Goal: Use online tool/utility: Utilize a website feature to perform a specific function

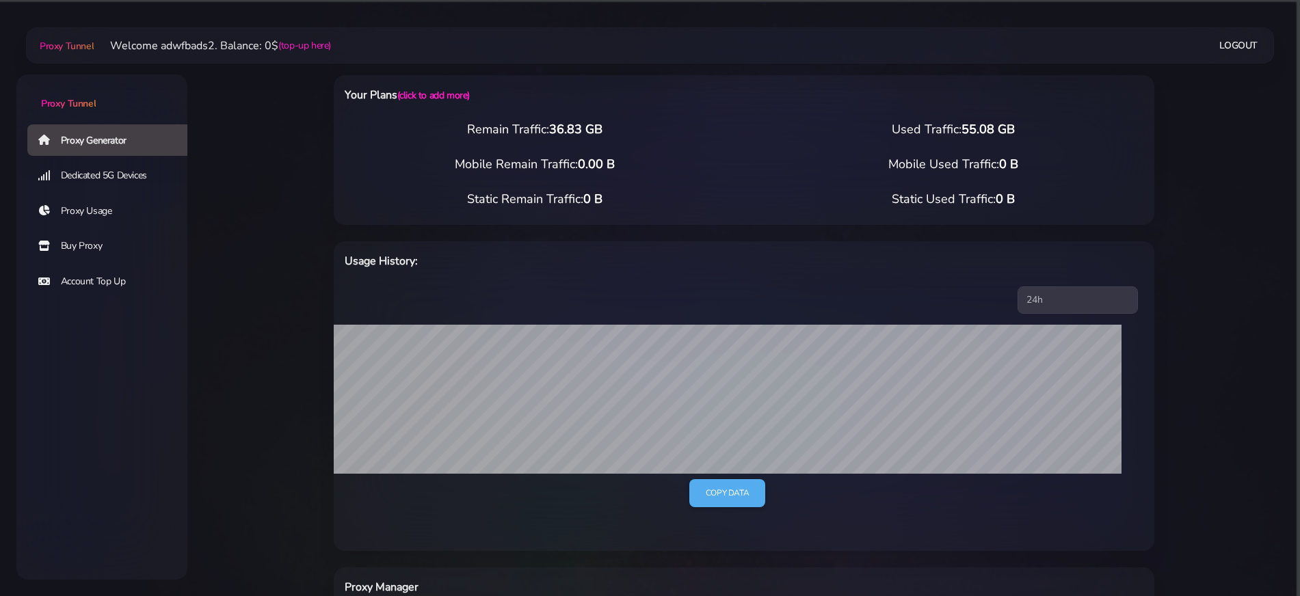
scroll to position [410, 0]
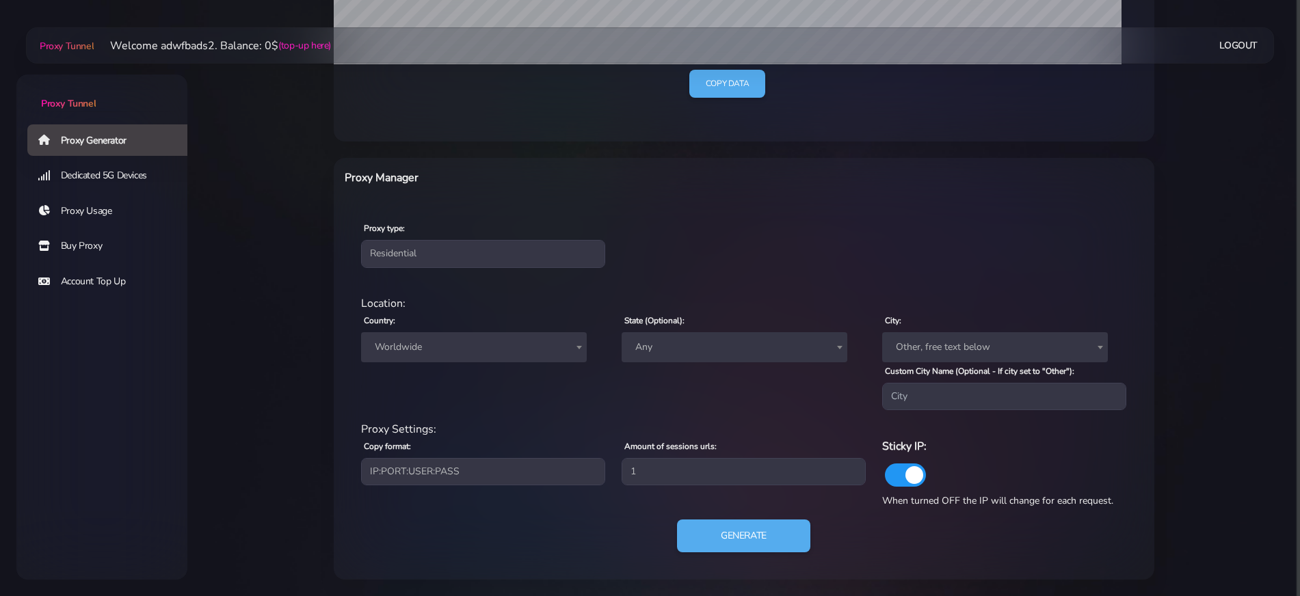
click at [405, 348] on span "Worldwide" at bounding box center [473, 347] width 209 height 19
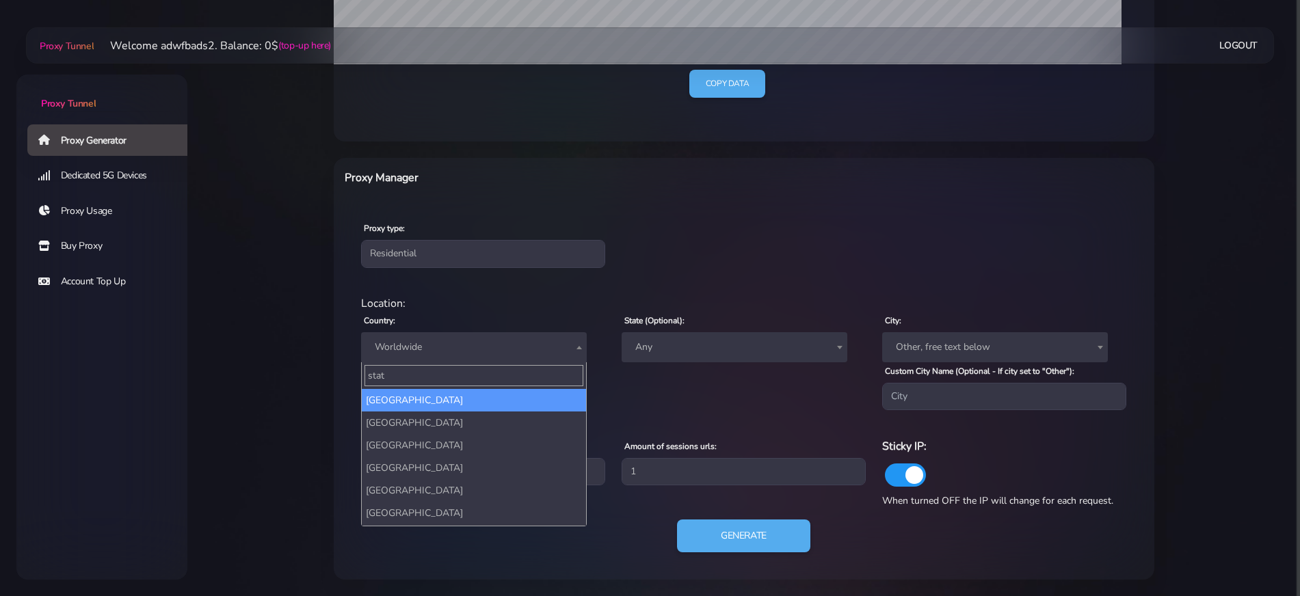
type input "state"
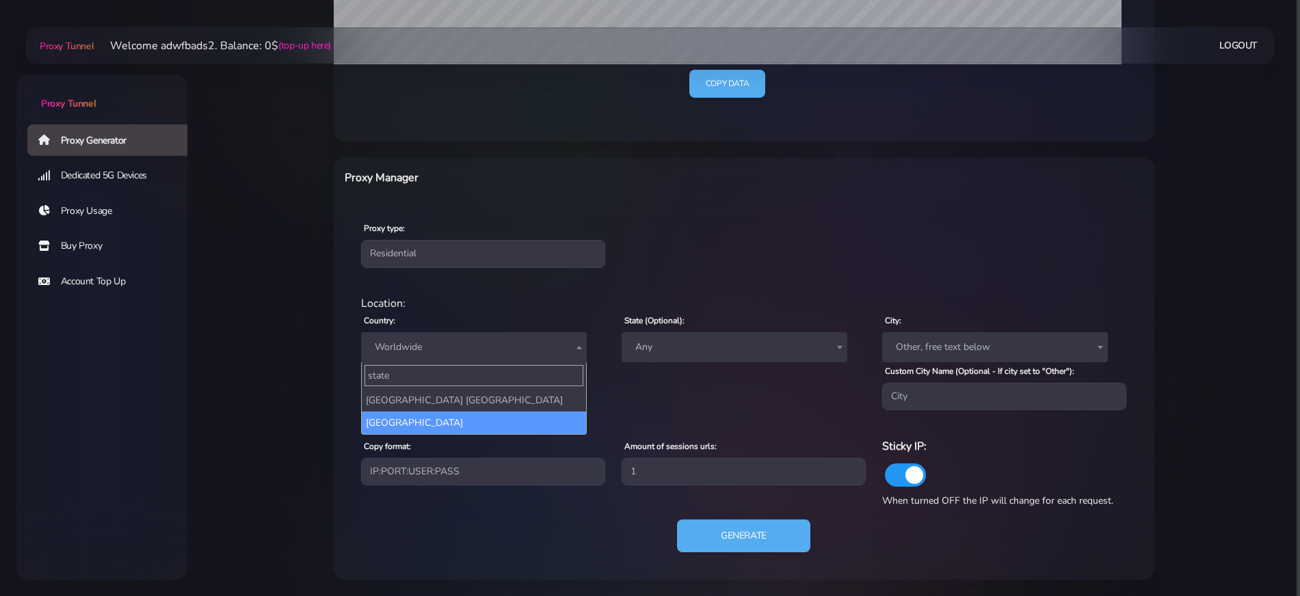
select select "US"
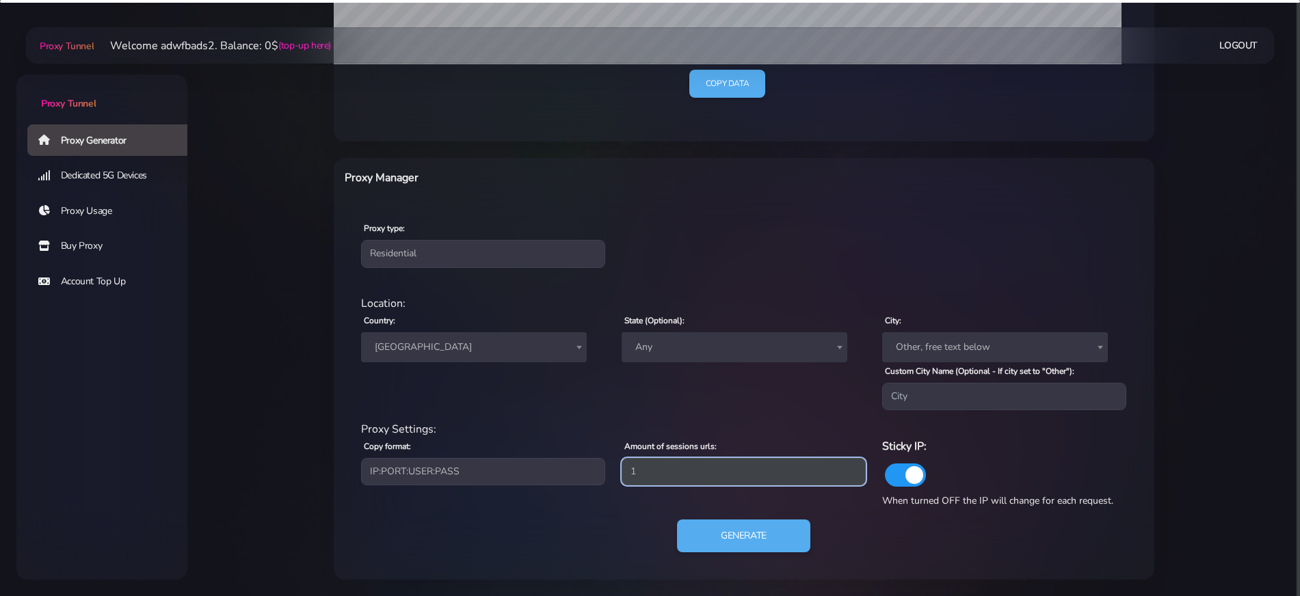
click at [650, 473] on input "1" at bounding box center [744, 471] width 244 height 27
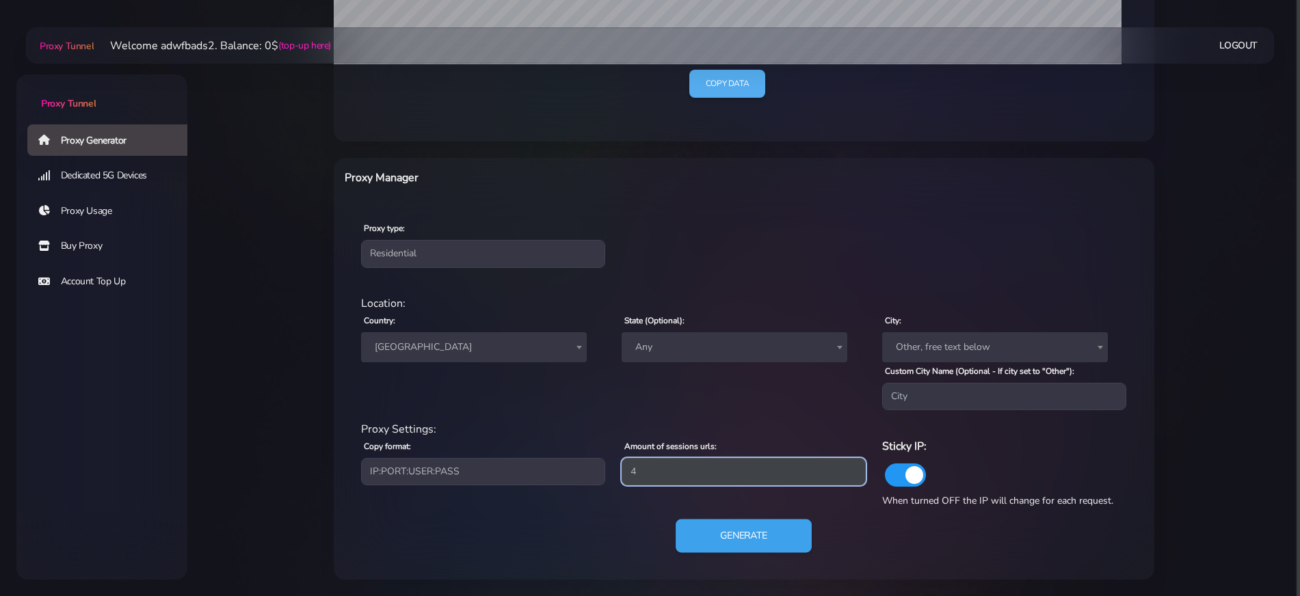
type input "4"
click at [723, 522] on button "Generate" at bounding box center [744, 537] width 136 height 34
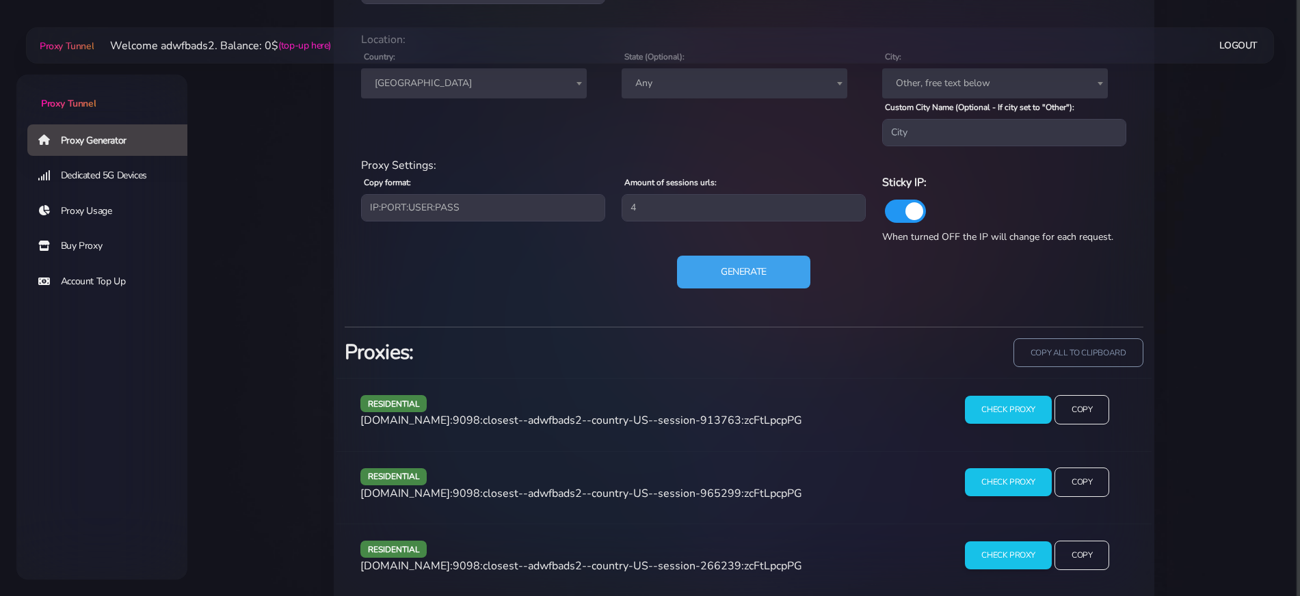
scroll to position [763, 0]
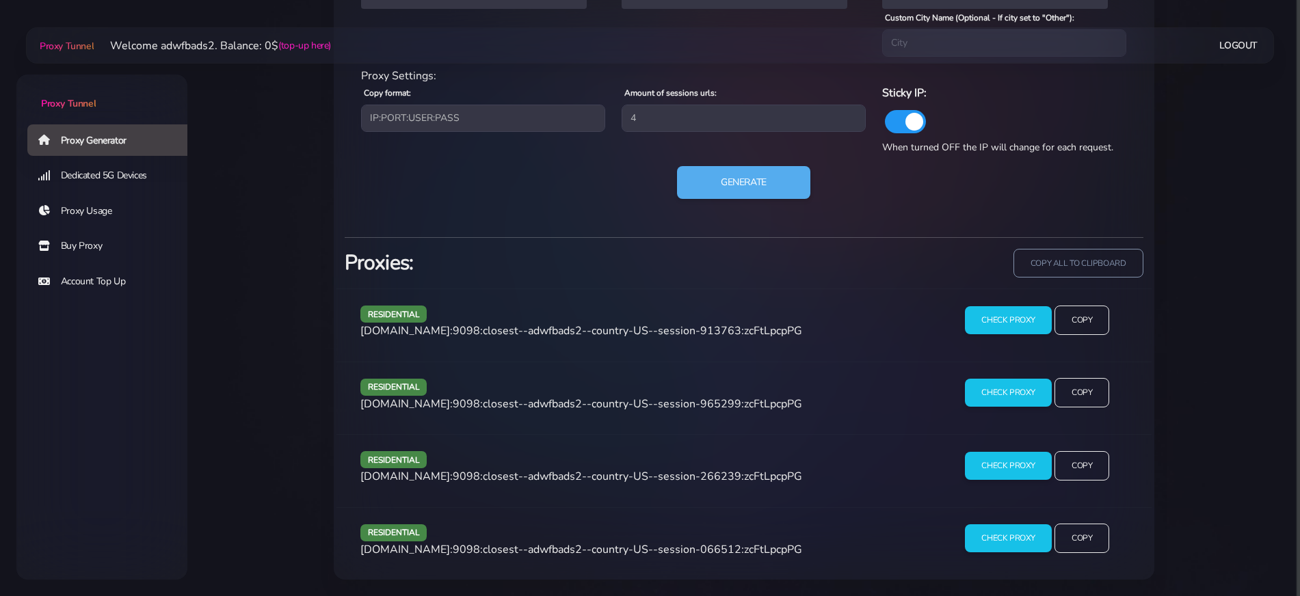
click at [516, 332] on span "agg.proxytunnel.io:9098:closest--adwfbads2--country-US--session-913763:zcFtLpcp…" at bounding box center [581, 330] width 442 height 15
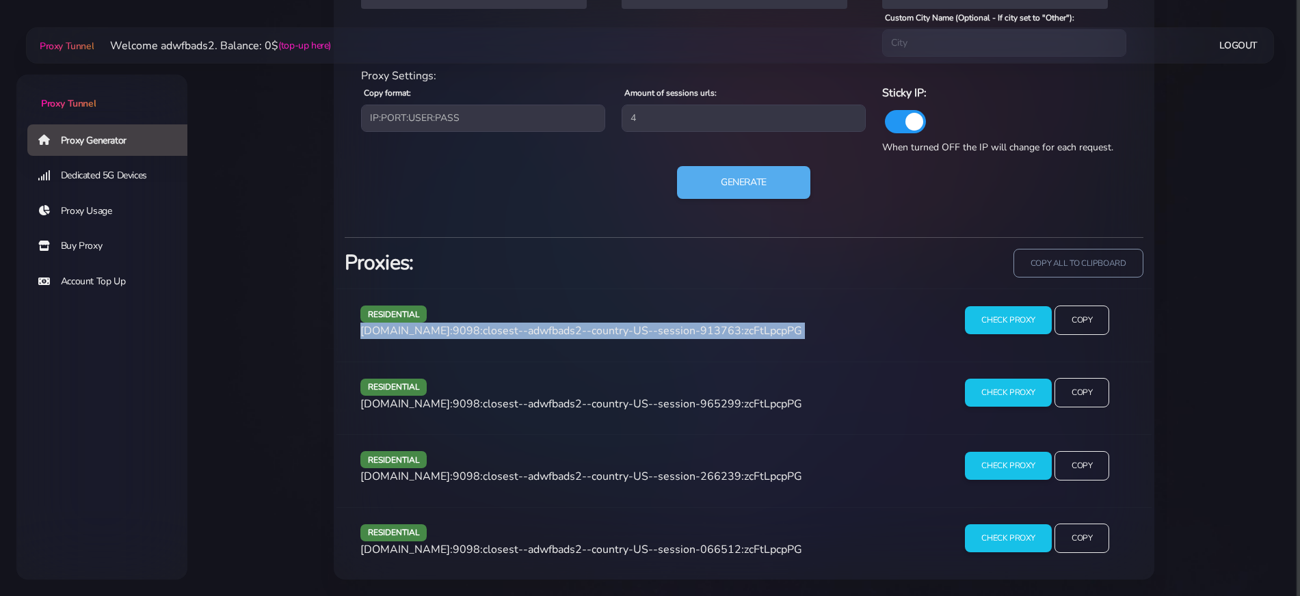
copy div "agg.proxytunnel.io:9098:closest--adwfbads2--country-US--session-913763:zcFtLpcp…"
click at [516, 332] on span "agg.proxytunnel.io:9098:closest--adwfbads2--country-US--session-913763:zcFtLpcp…" at bounding box center [581, 330] width 442 height 15
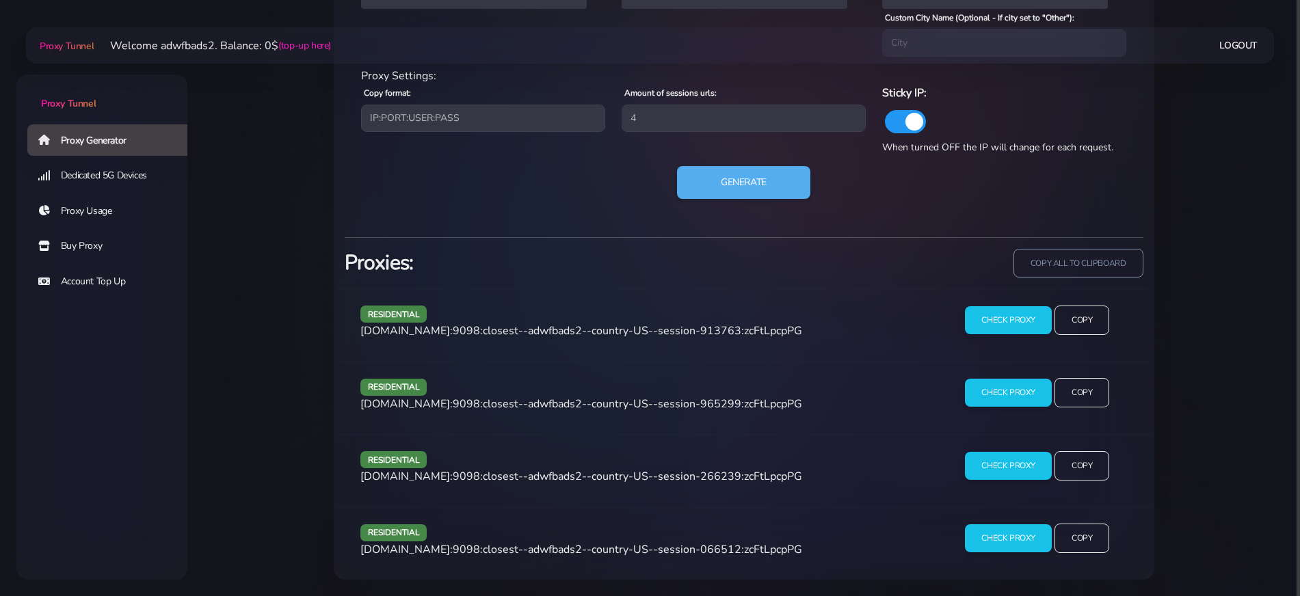
click at [555, 407] on span "agg.proxytunnel.io:9098:closest--adwfbads2--country-US--session-965299:zcFtLpcp…" at bounding box center [581, 404] width 442 height 15
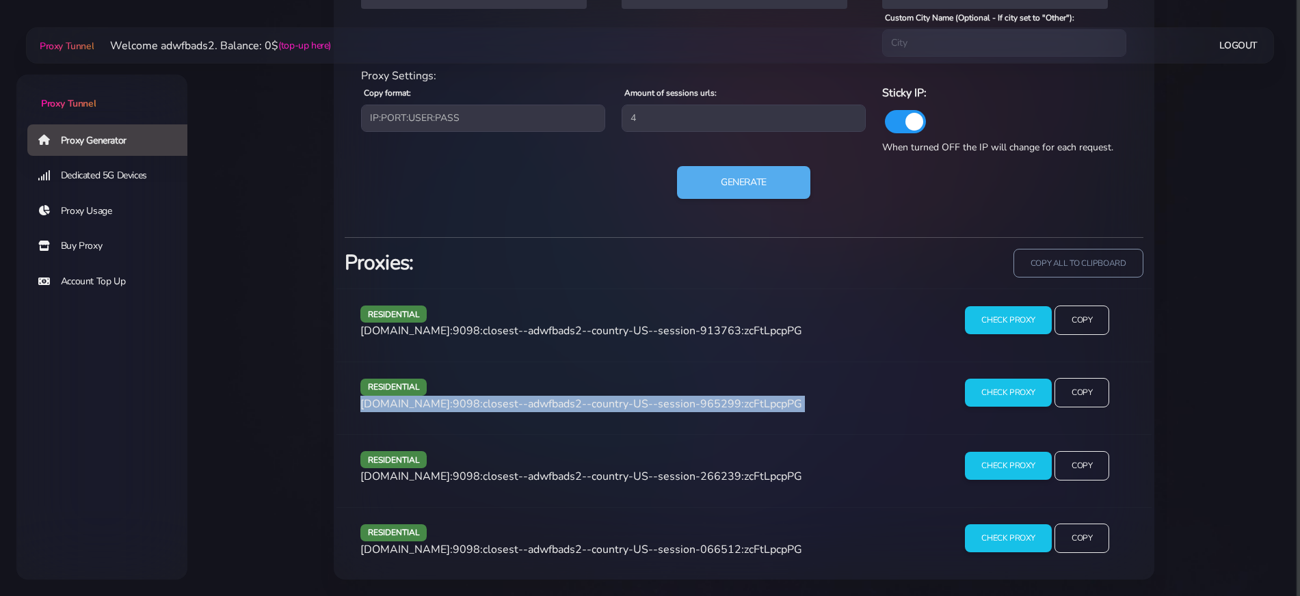
copy div "agg.proxytunnel.io:9098:closest--adwfbads2--country-US--session-965299:zcFtLpcp…"
click at [555, 407] on span "agg.proxytunnel.io:9098:closest--adwfbads2--country-US--session-965299:zcFtLpcp…" at bounding box center [581, 404] width 442 height 15
drag, startPoint x: 555, startPoint y: 407, endPoint x: 558, endPoint y: 384, distance: 23.4
click at [558, 384] on div "residential agg.proxytunnel.io:9098:closest--adwfbads2--country-US--session-965…" at bounding box center [645, 398] width 587 height 40
click at [544, 408] on span "agg.proxytunnel.io:9098:closest--adwfbads2--country-US--session-965299:zcFtLpcp…" at bounding box center [581, 404] width 442 height 15
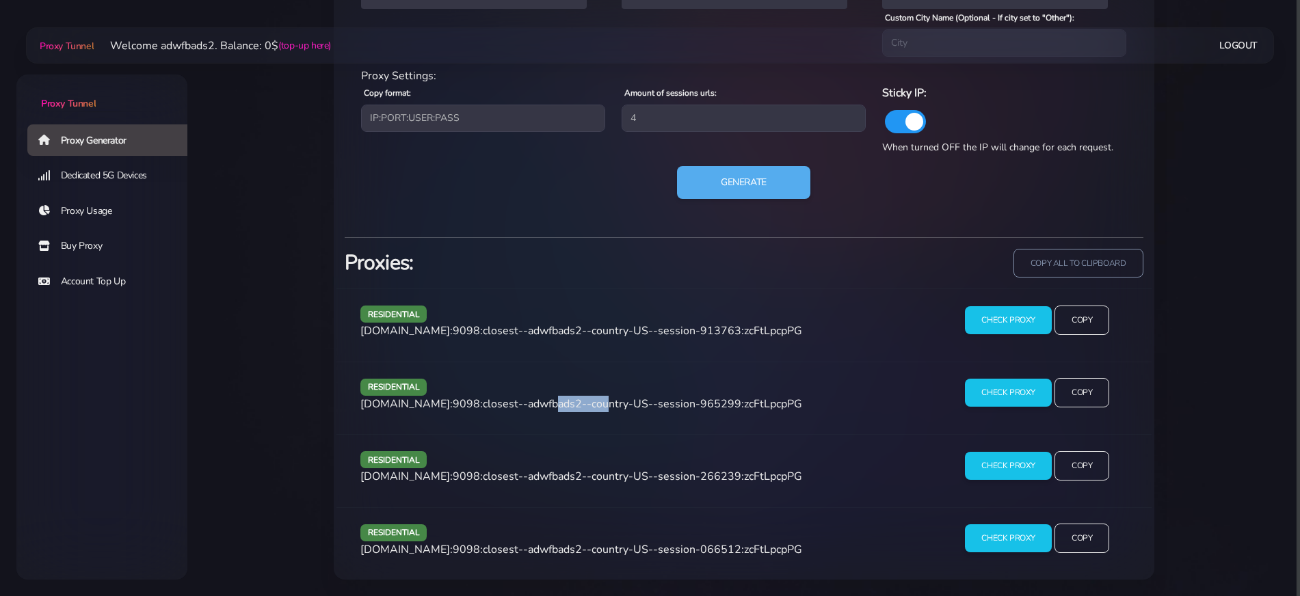
click at [544, 408] on span "agg.proxytunnel.io:9098:closest--adwfbads2--country-US--session-965299:zcFtLpcp…" at bounding box center [581, 404] width 442 height 15
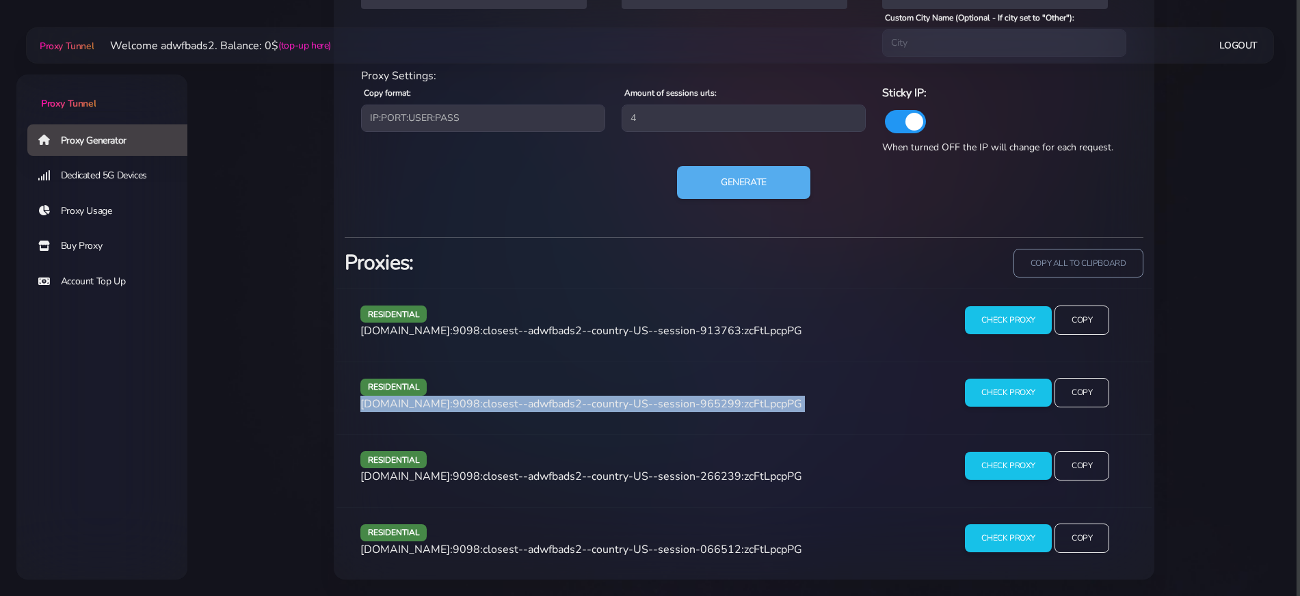
click at [544, 408] on span "agg.proxytunnel.io:9098:closest--adwfbads2--country-US--session-965299:zcFtLpcp…" at bounding box center [581, 404] width 442 height 15
copy div "agg.proxytunnel.io:9098:closest--adwfbads2--country-US--session-965299:zcFtLpcp…"
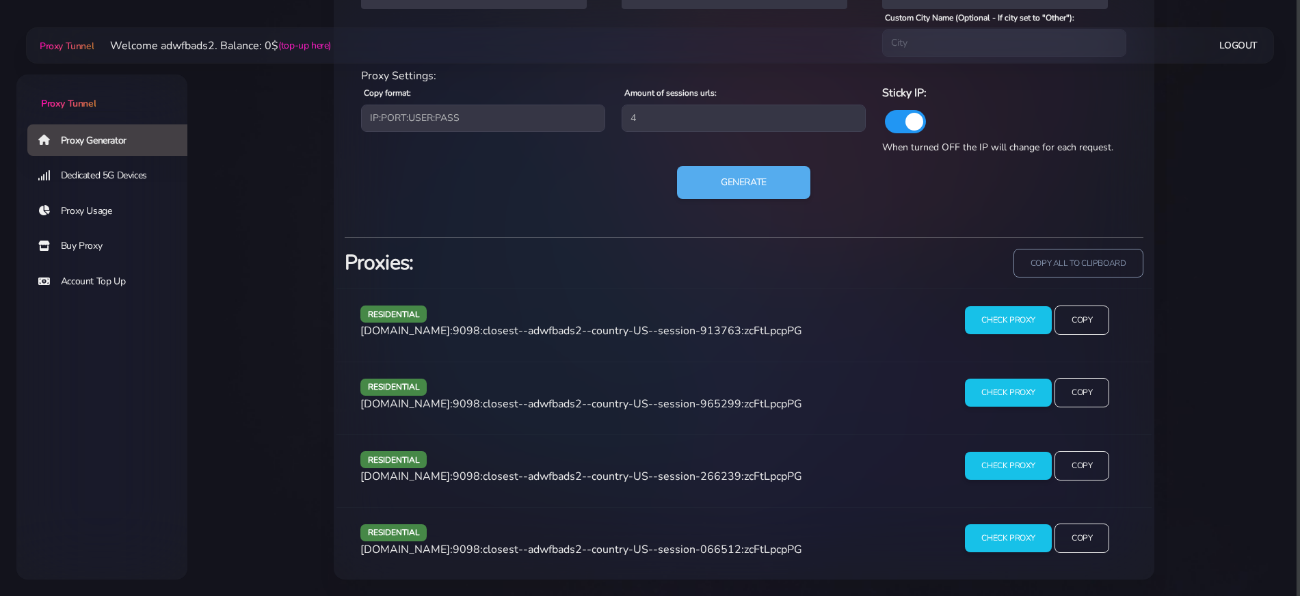
drag, startPoint x: 544, startPoint y: 484, endPoint x: 546, endPoint y: 477, distance: 7.4
click at [546, 477] on div "residential agg.proxytunnel.io:9098:closest--adwfbads2--country-US--session-266…" at bounding box center [645, 471] width 587 height 40
click at [546, 477] on span "agg.proxytunnel.io:9098:closest--adwfbads2--country-US--session-266239:zcFtLpcp…" at bounding box center [581, 476] width 442 height 15
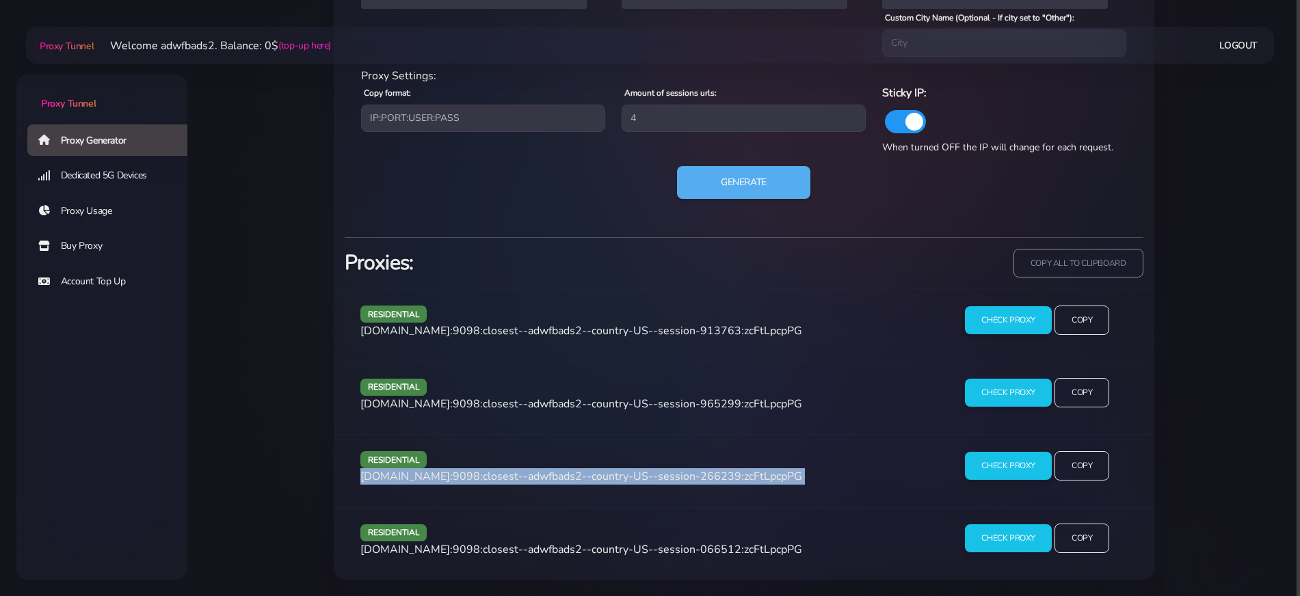
click at [546, 477] on span "agg.proxytunnel.io:9098:closest--adwfbads2--country-US--session-266239:zcFtLpcp…" at bounding box center [581, 476] width 442 height 15
copy div "agg.proxytunnel.io:9098:closest--adwfbads2--country-US--session-266239:zcFtLpcp…"
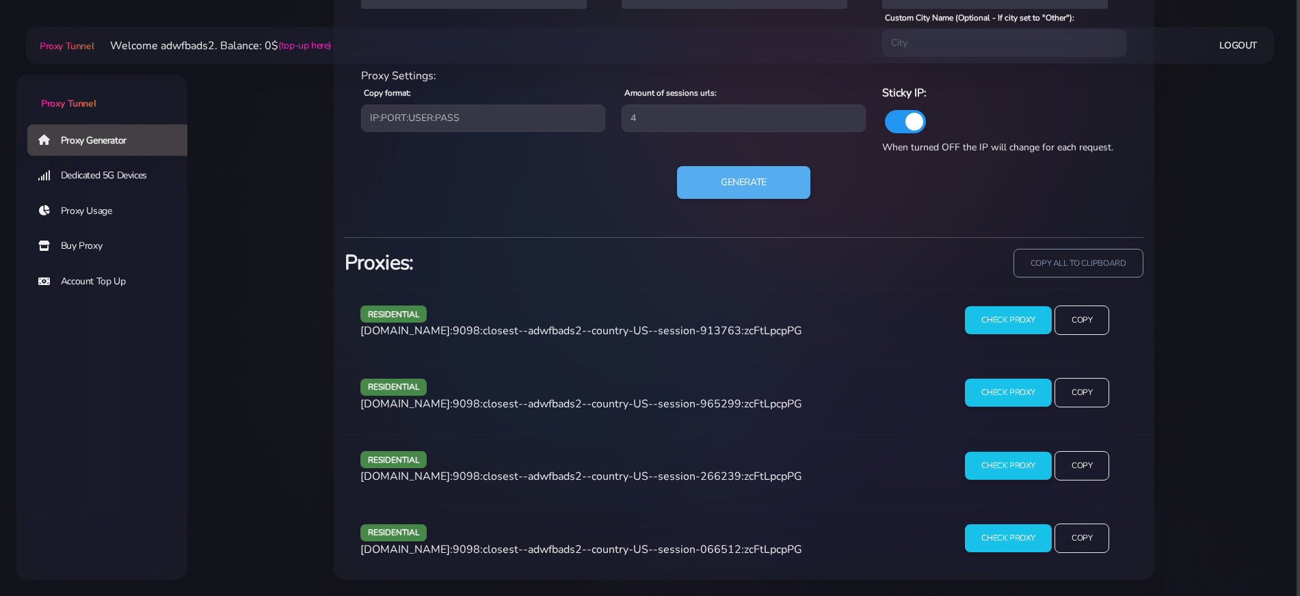
click at [462, 548] on span "agg.proxytunnel.io:9098:closest--adwfbads2--country-US--session-066512:zcFtLpcp…" at bounding box center [581, 549] width 442 height 15
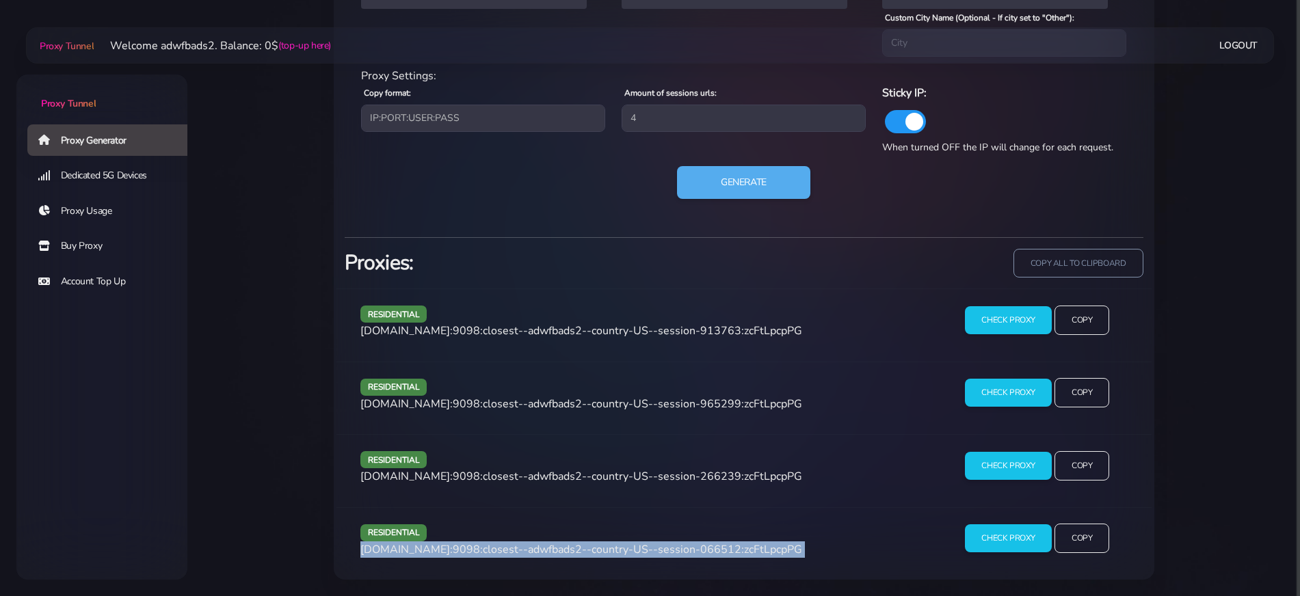
copy div "agg.proxytunnel.io:9098:closest--adwfbads2--country-US--session-066512:zcFtLpcp…"
click at [462, 548] on span "agg.proxytunnel.io:9098:closest--adwfbads2--country-US--session-066512:zcFtLpcp…" at bounding box center [581, 549] width 442 height 15
